Goal: Transaction & Acquisition: Purchase product/service

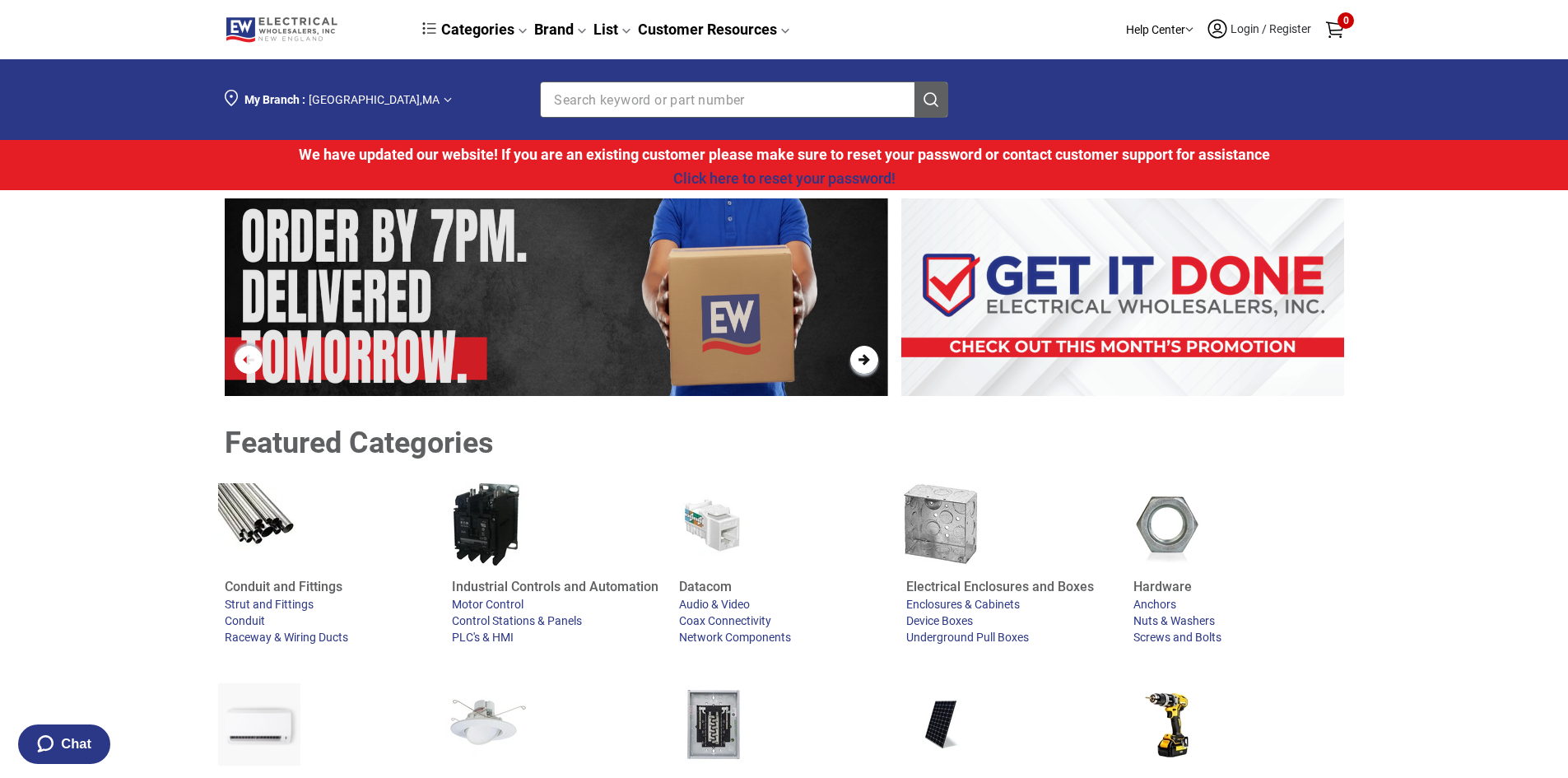
click at [1245, 24] on span "Login / Register" at bounding box center [1271, 28] width 84 height 13
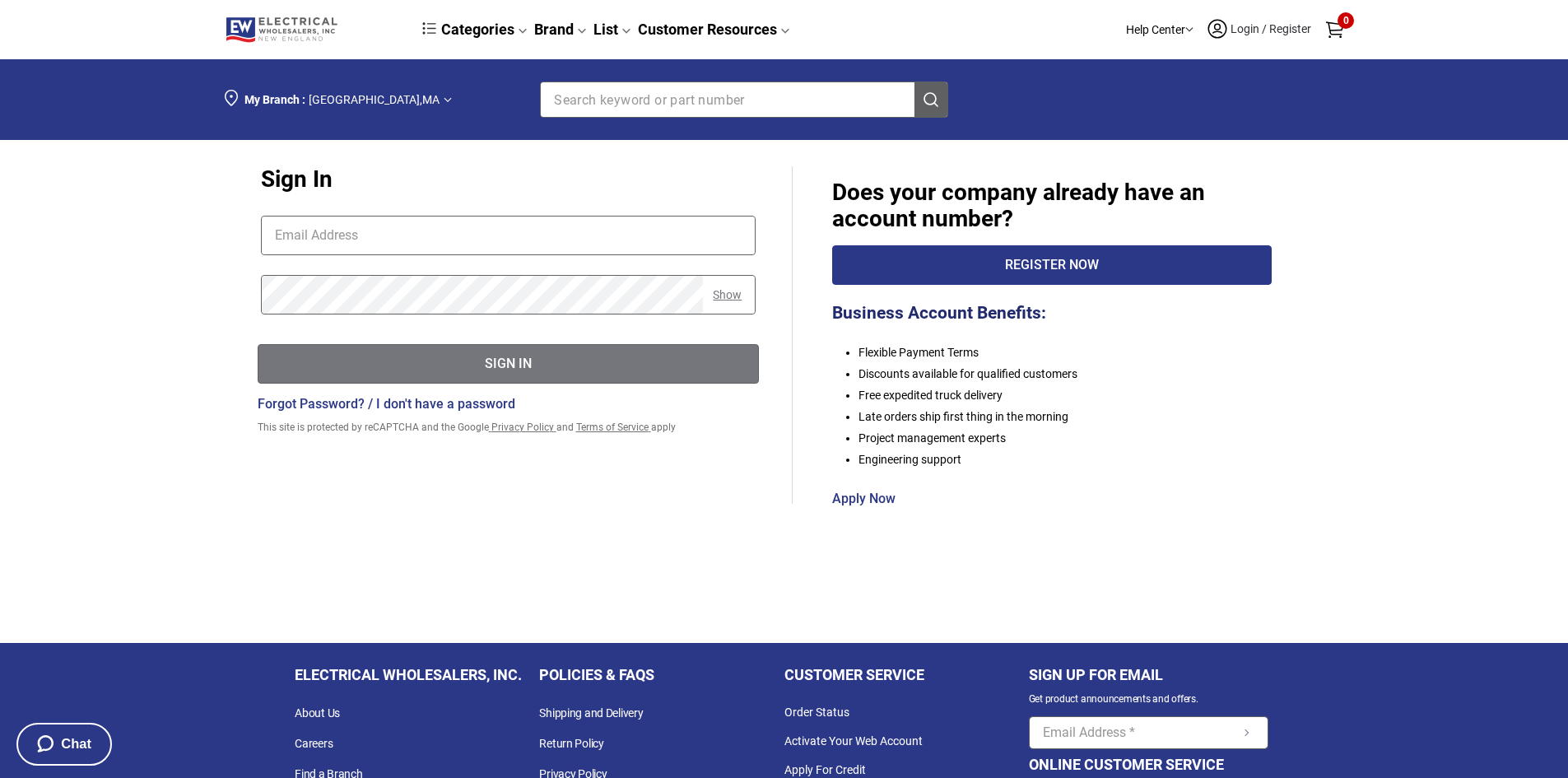
type input "[EMAIL_ADDRESS][DOMAIN_NAME]"
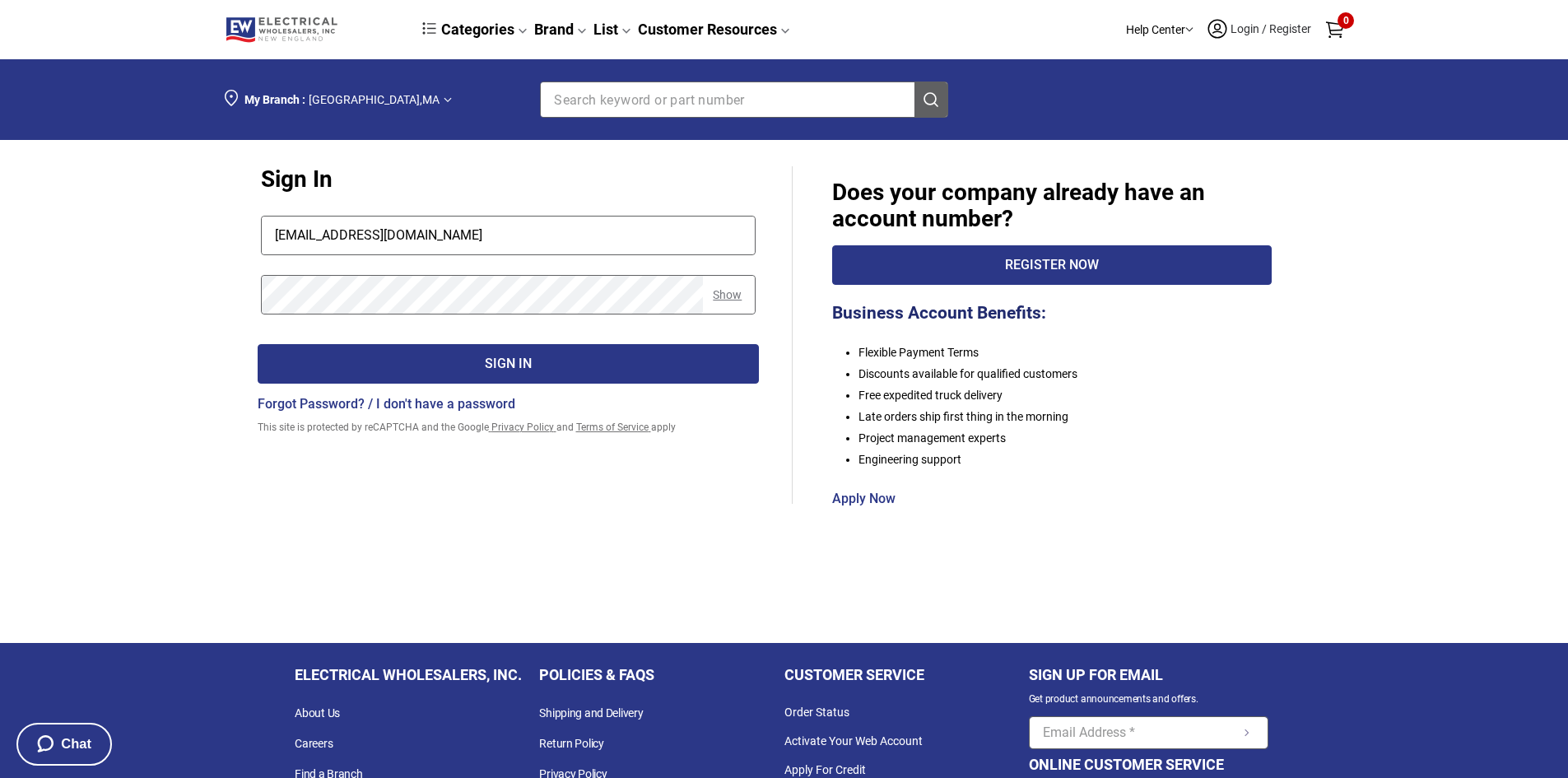
click at [423, 357] on div "Sign In" at bounding box center [509, 365] width 500 height 20
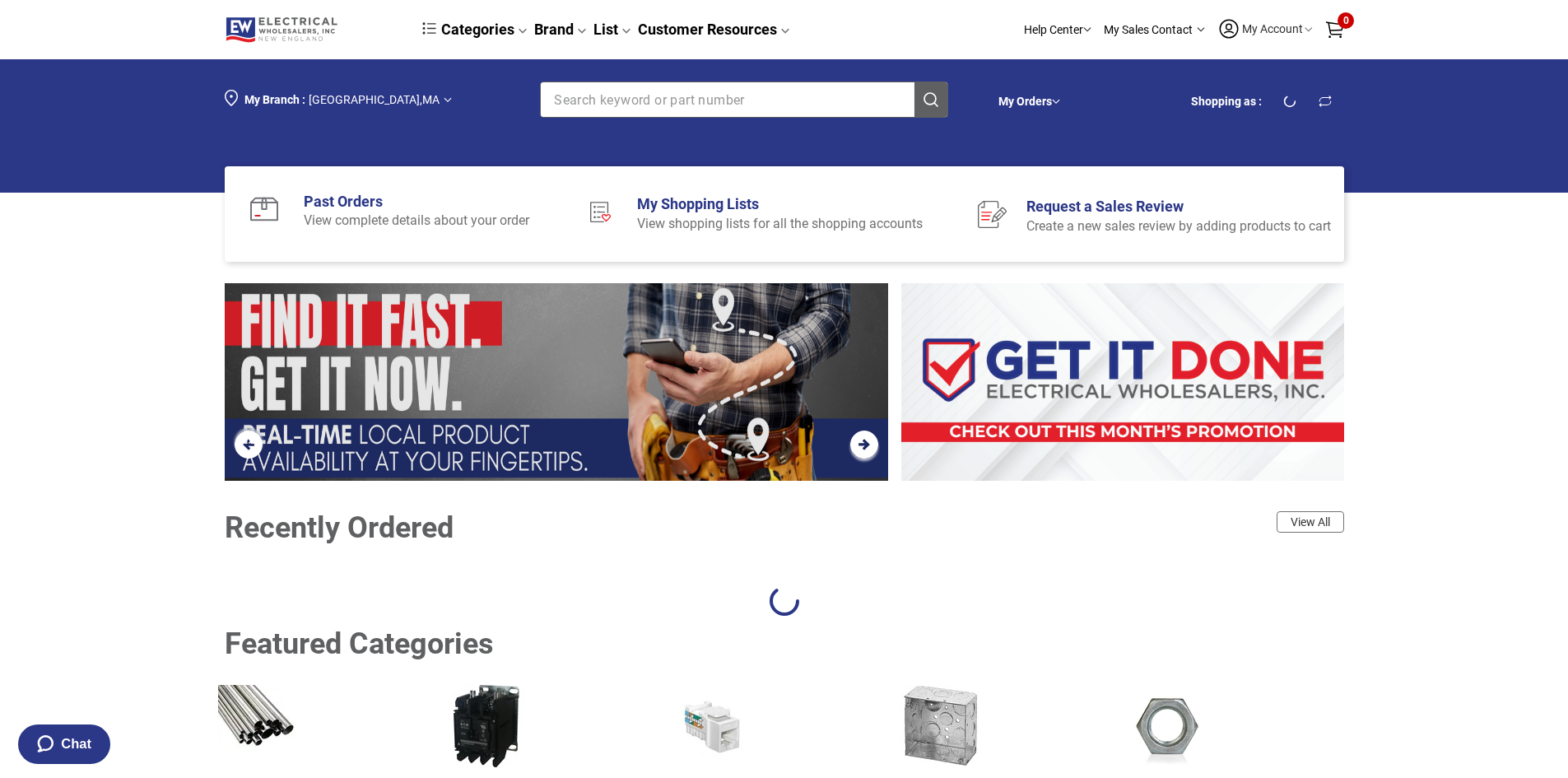
click at [649, 106] on input "Section row" at bounding box center [714, 99] width 348 height 34
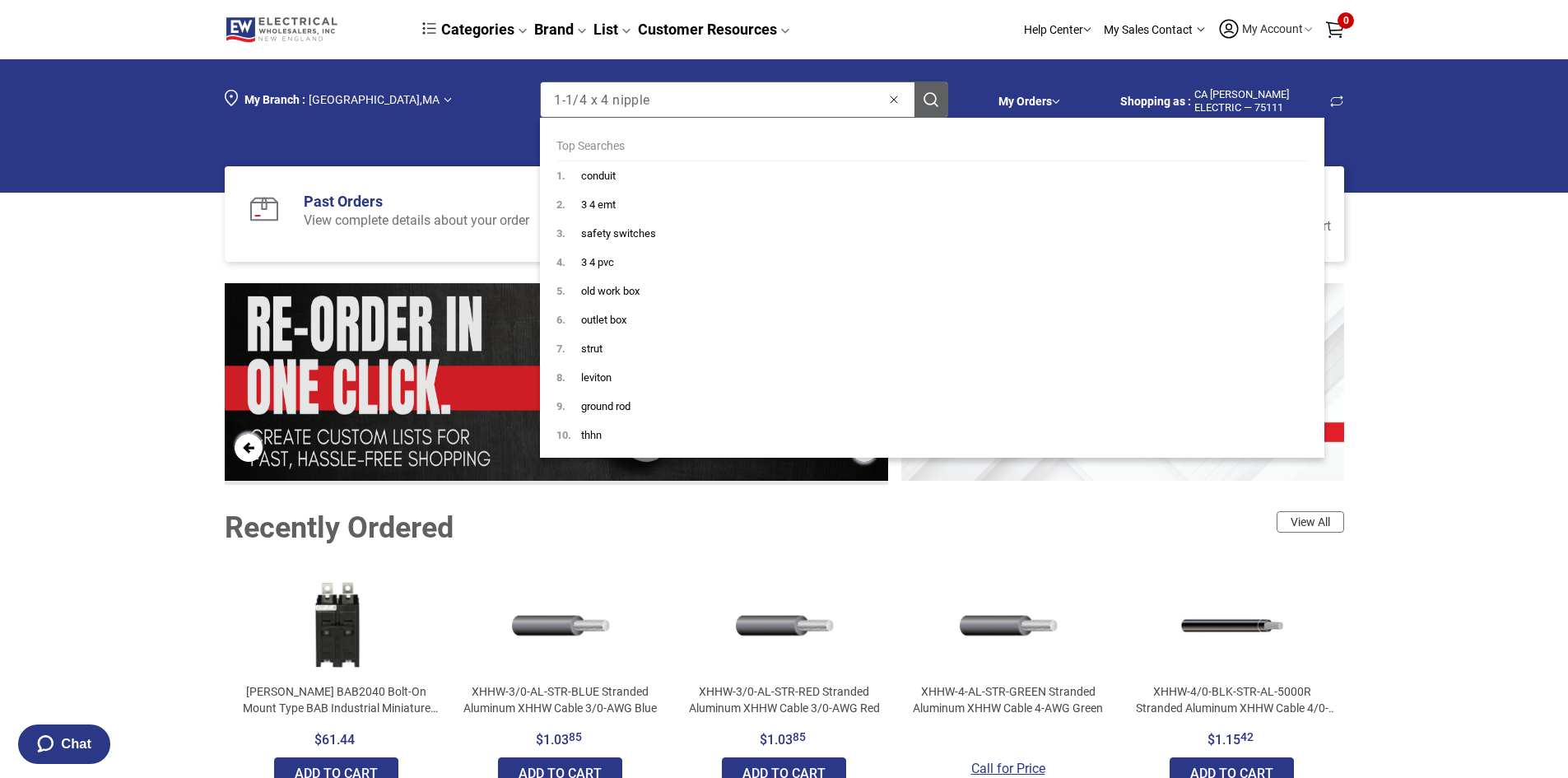
type input "1-1/4 x 4 nipple"
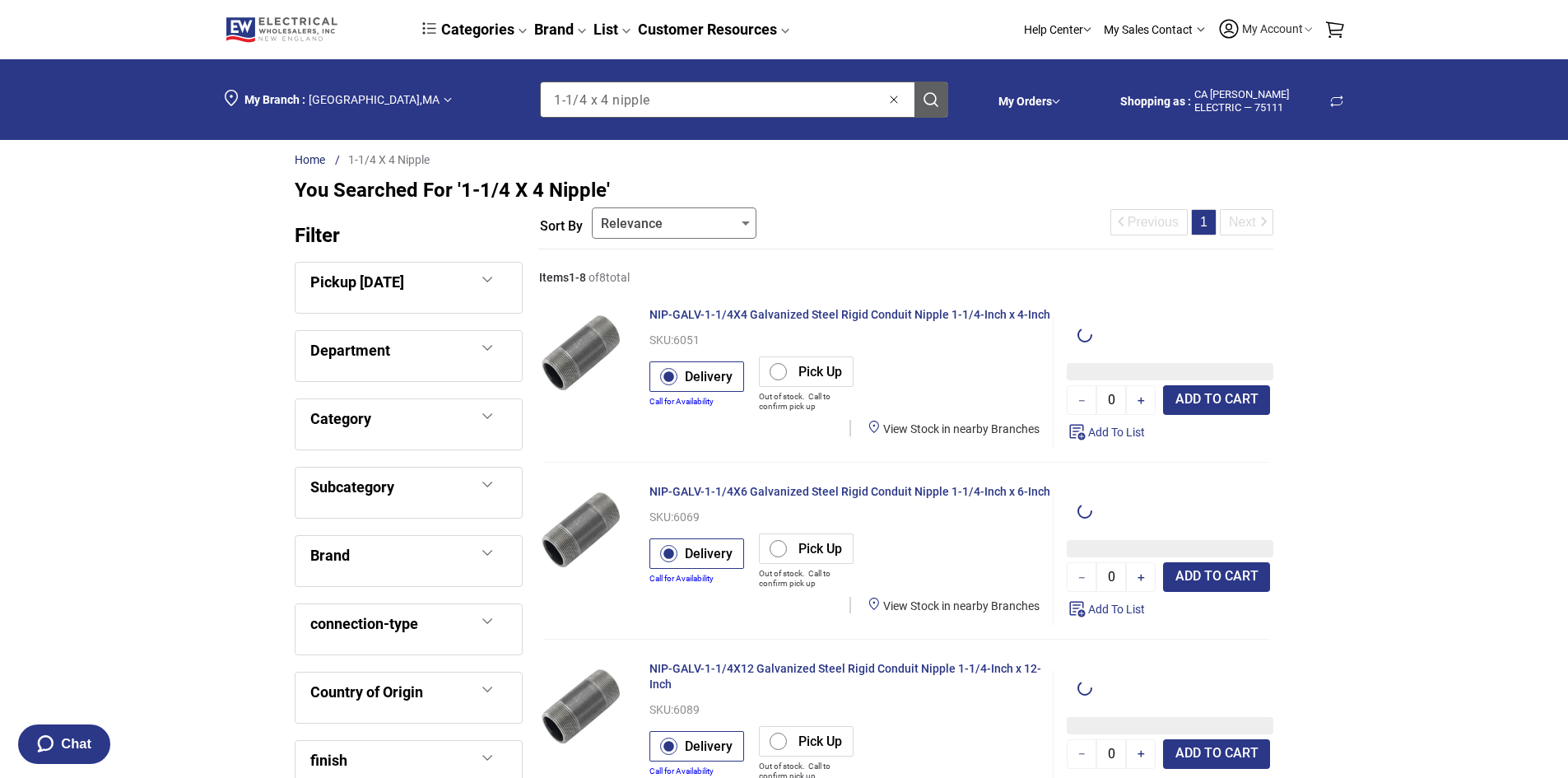
type input "1"
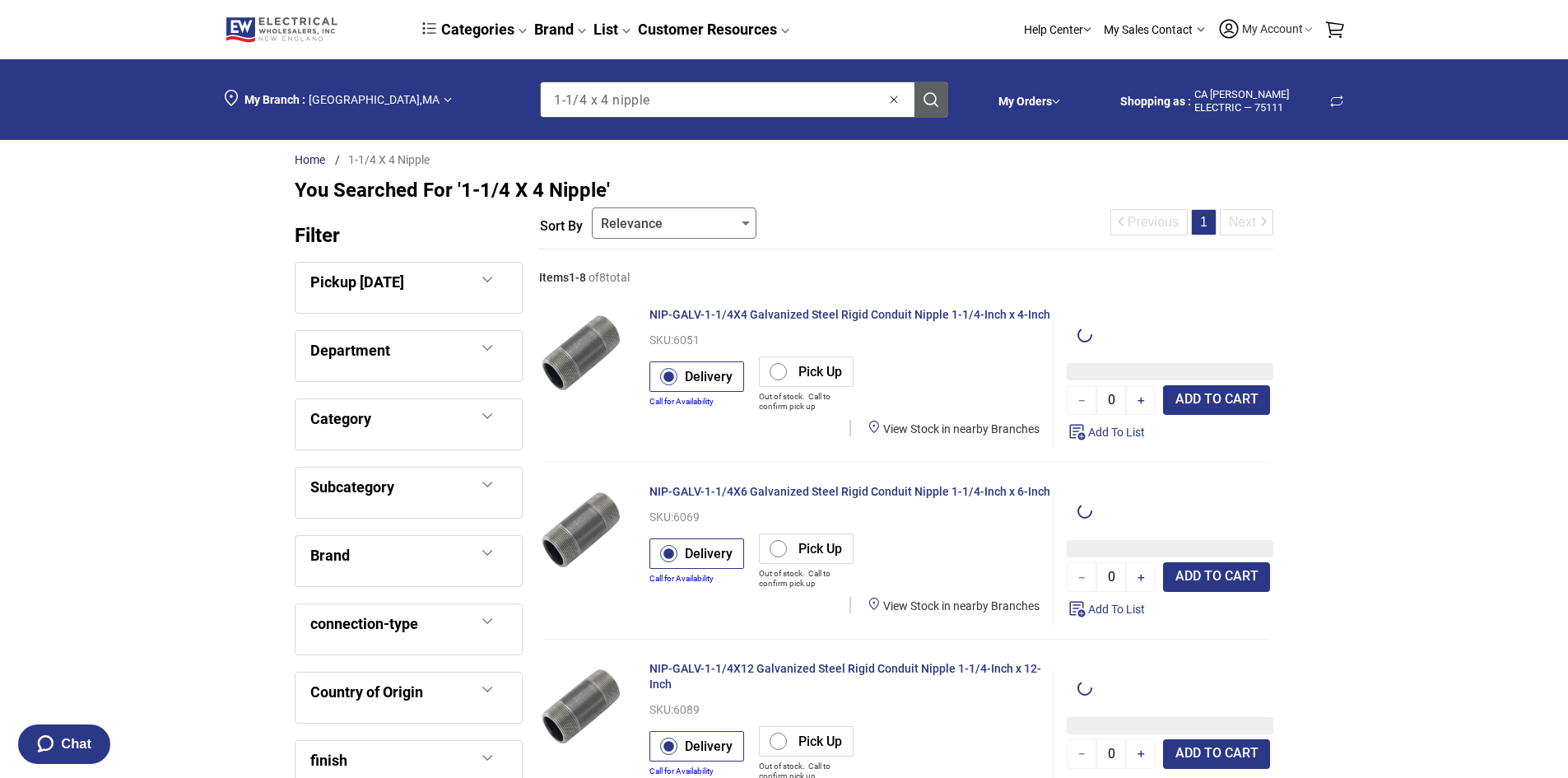
type input "1"
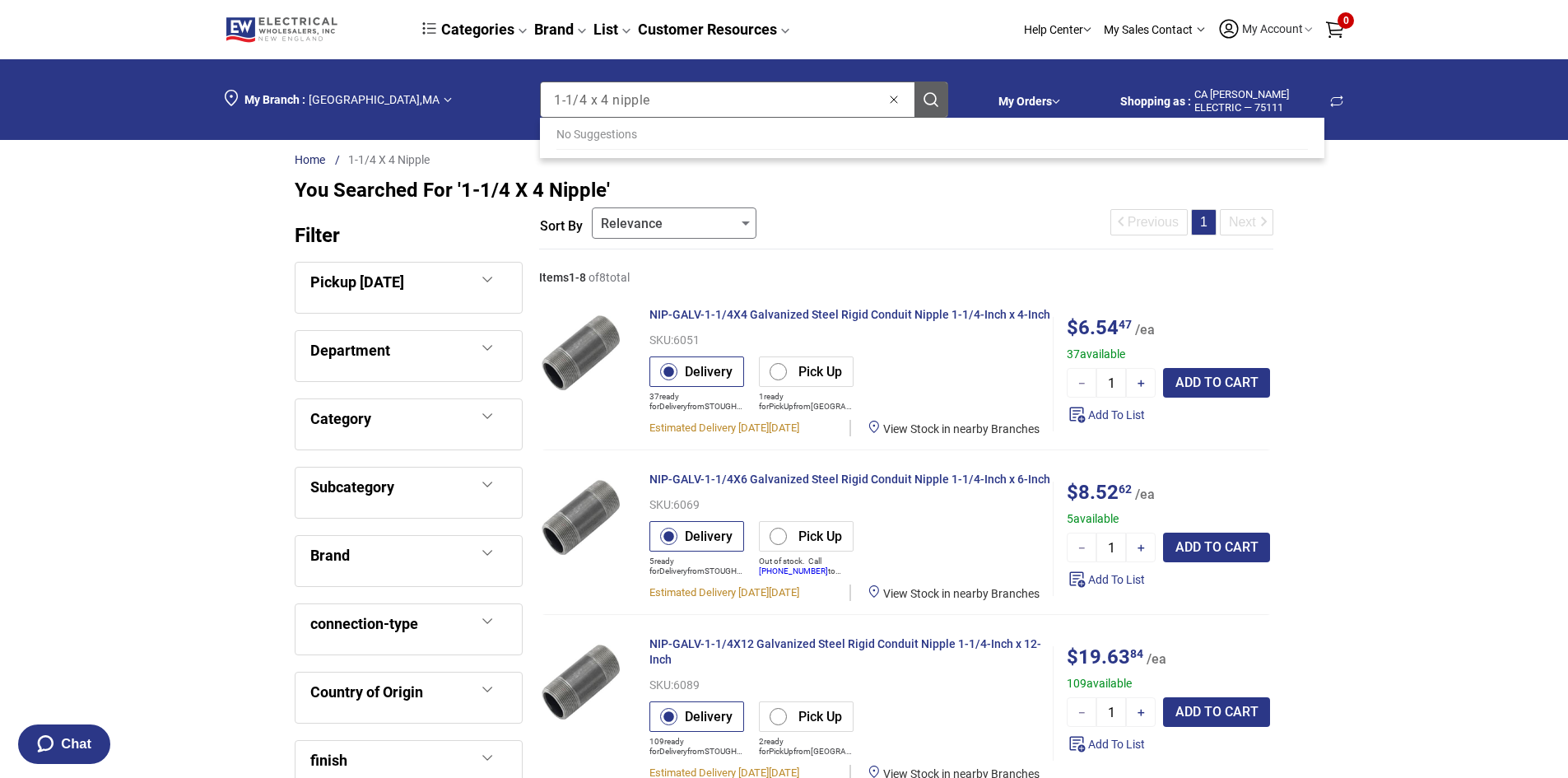
drag, startPoint x: 704, startPoint y: 102, endPoint x: 519, endPoint y: 108, distance: 185.1
click at [519, 108] on div "My Branch : Worcester , MA Search keyword or part number 1-1/4 x 4 nipple No Su…" at bounding box center [600, 100] width 750 height 56
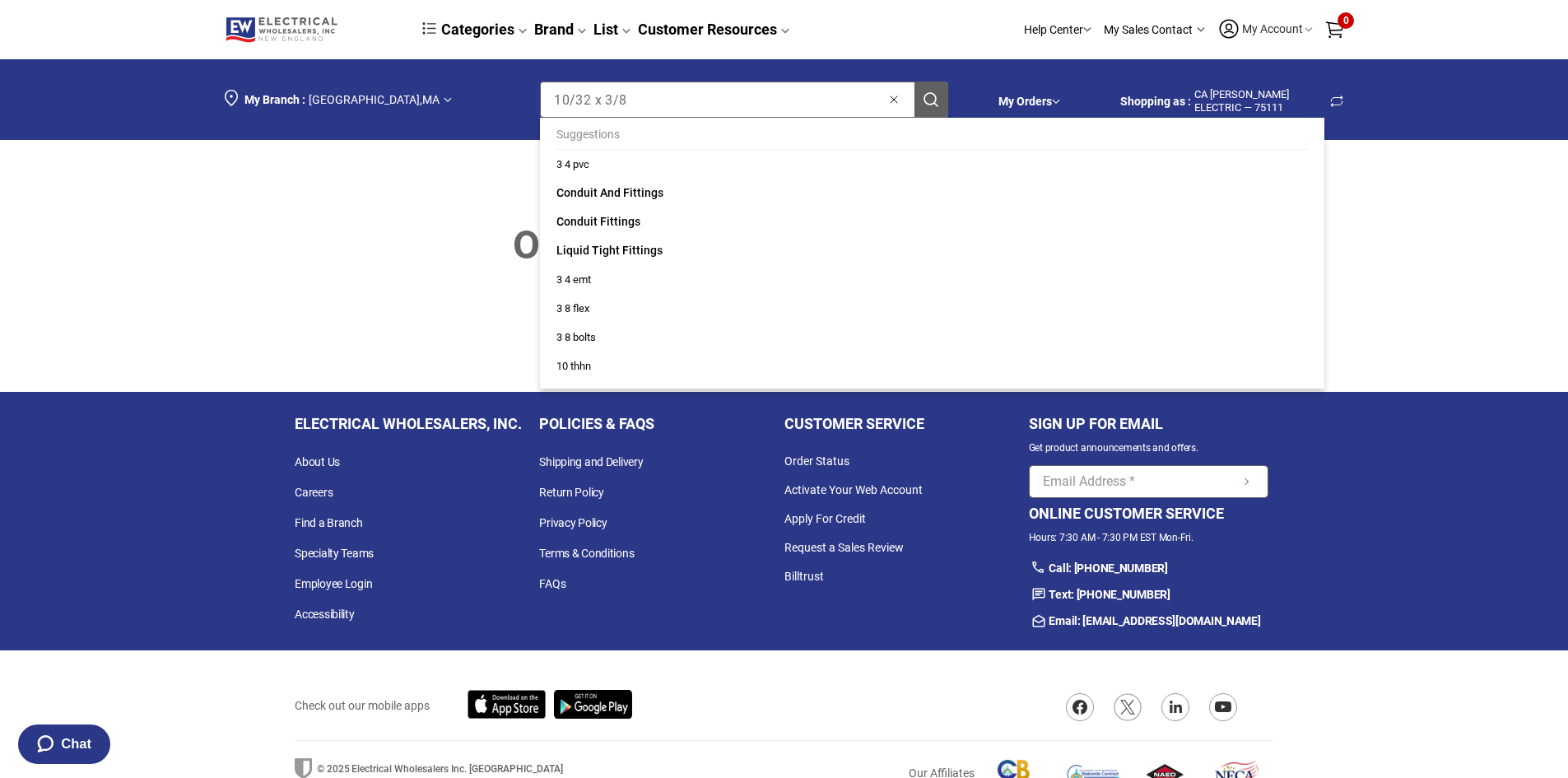
drag, startPoint x: 652, startPoint y: 100, endPoint x: 433, endPoint y: 223, distance: 251.2
click at [442, 201] on div "Categories Brand List Customer Resources Help Center My Sales Contact My Accoun…" at bounding box center [784, 403] width 1568 height 806
type input "jrm20"
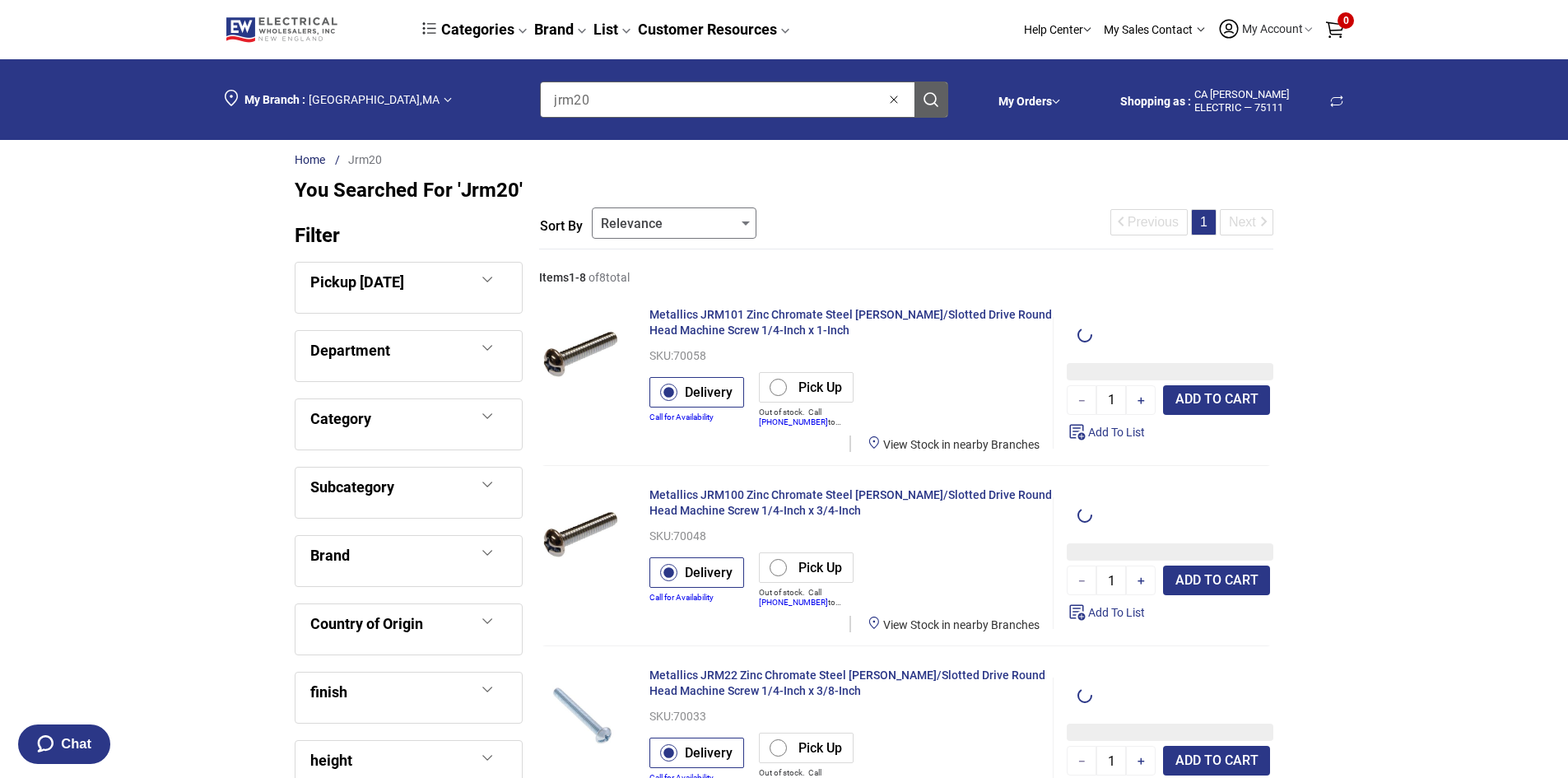
type input "100"
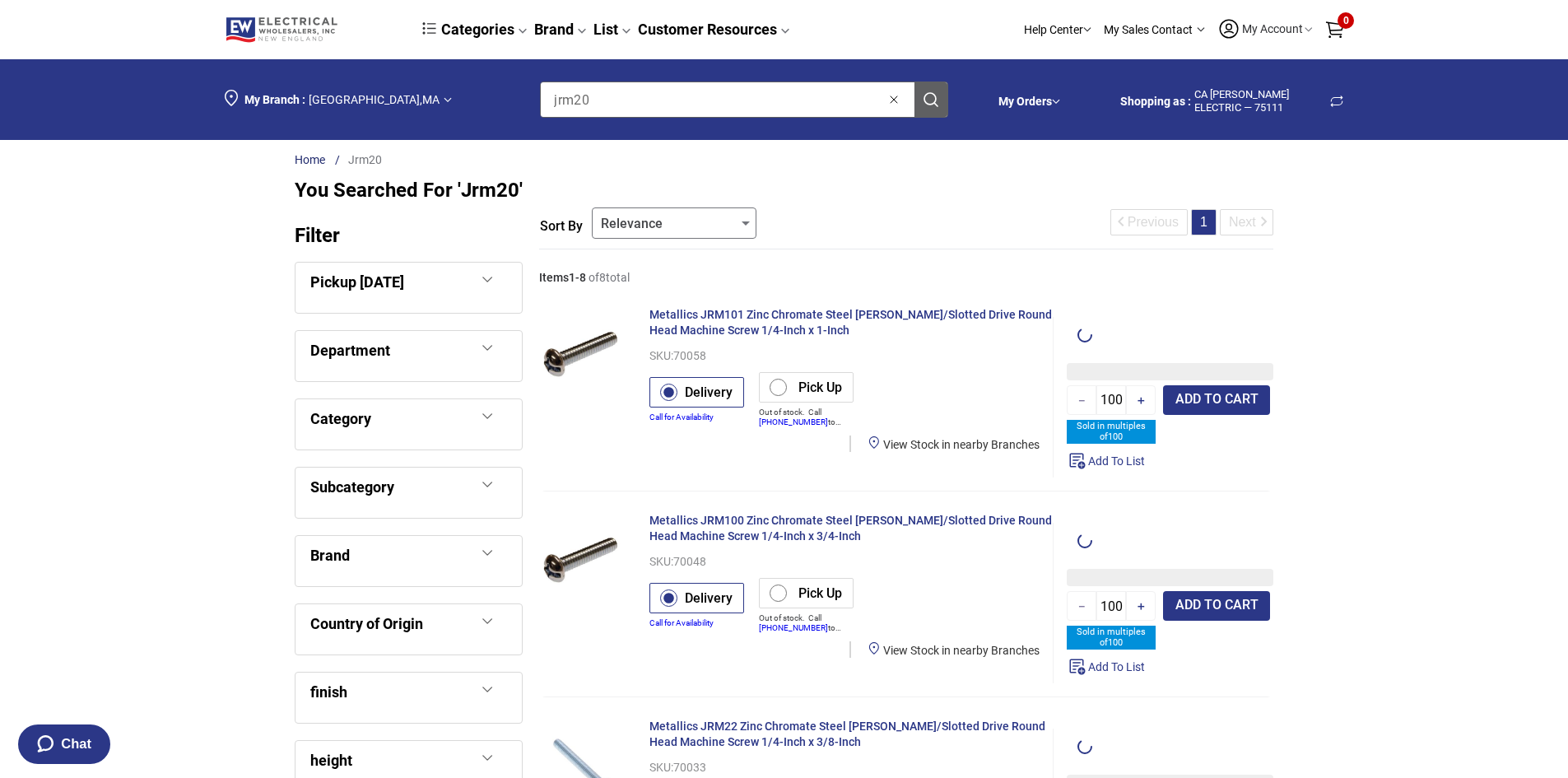
type input "100"
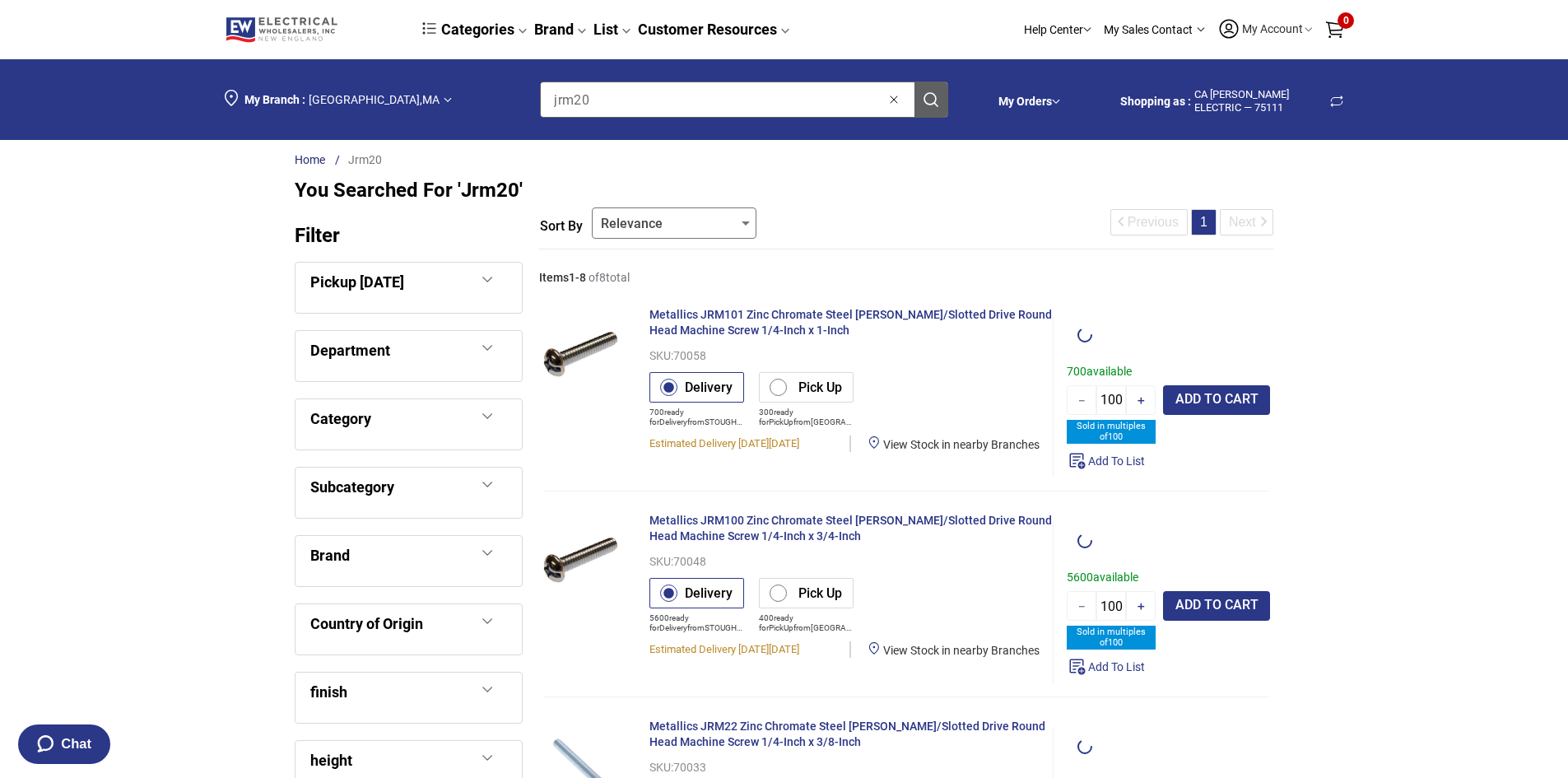
type input "100"
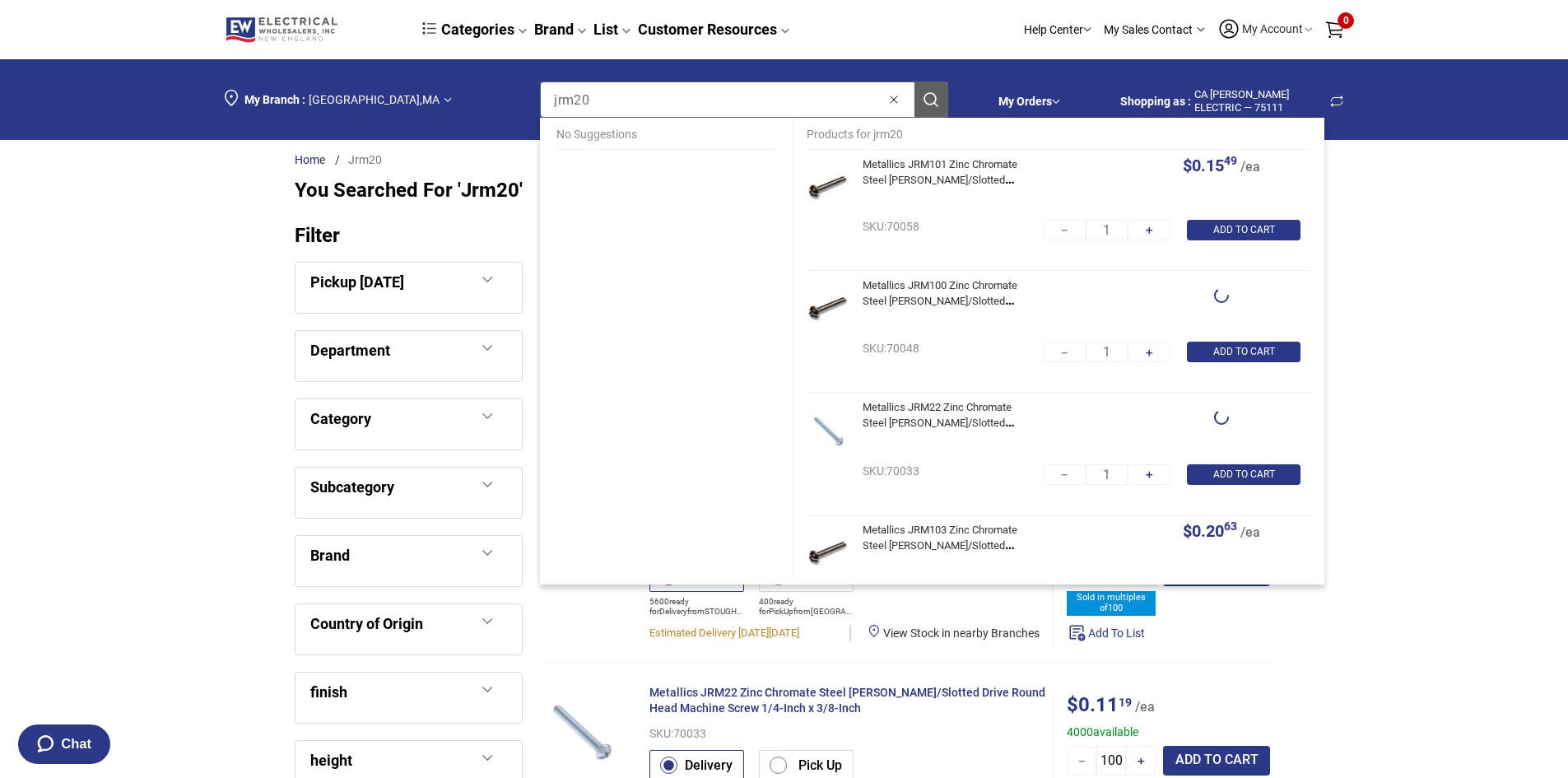
type input "100"
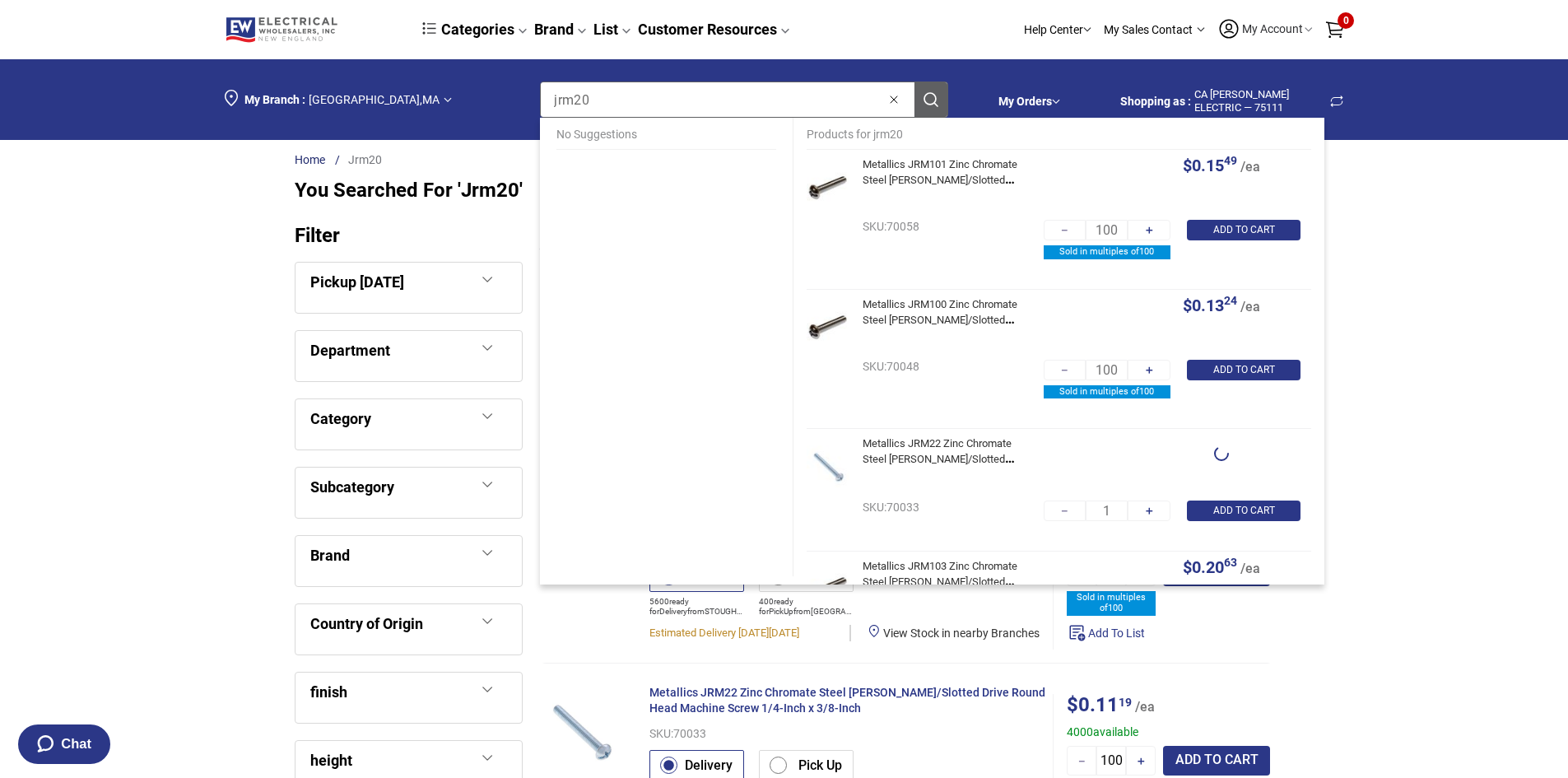
type input "100"
